Goal: Find specific page/section: Find specific page/section

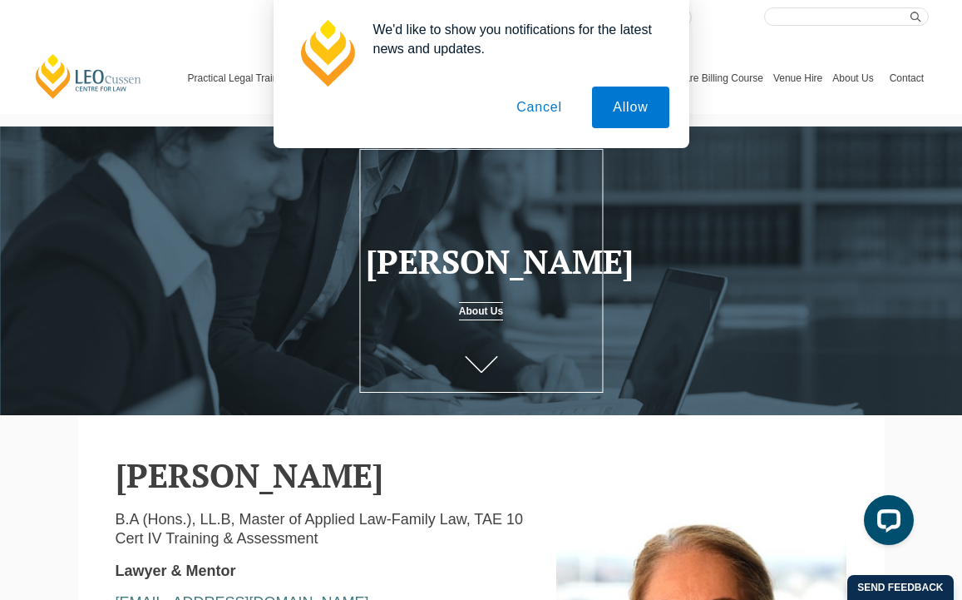
click at [530, 112] on button "Cancel" at bounding box center [539, 108] width 87 height 42
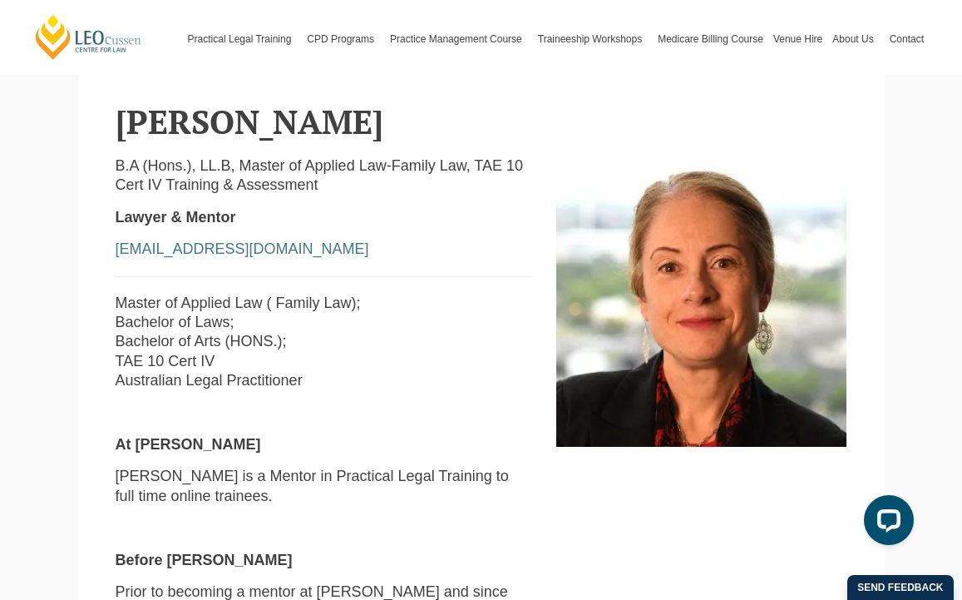
scroll to position [270, 0]
